Goal: Find specific fact: Find specific fact

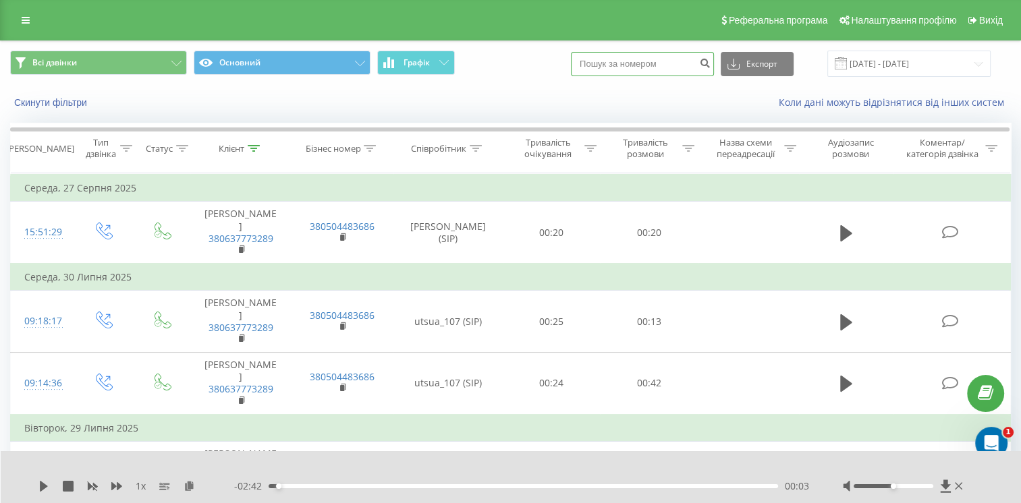
click at [655, 66] on input at bounding box center [642, 64] width 143 height 24
paste input "380676726078"
drag, startPoint x: 607, startPoint y: 66, endPoint x: 597, endPoint y: 67, distance: 10.8
click at [597, 67] on input "380676726078" at bounding box center [642, 64] width 143 height 24
type input "0676726078"
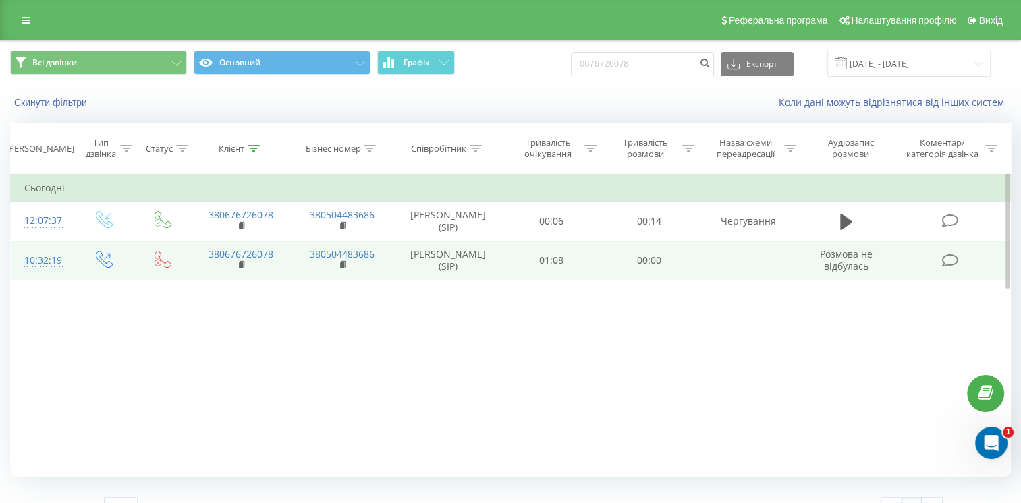
drag, startPoint x: 424, startPoint y: 250, endPoint x: 463, endPoint y: 277, distance: 47.2
click at [463, 277] on td "[PERSON_NAME] (SIP)" at bounding box center [447, 260] width 109 height 39
copy td "[PERSON_NAME]"
